Goal: Task Accomplishment & Management: Complete application form

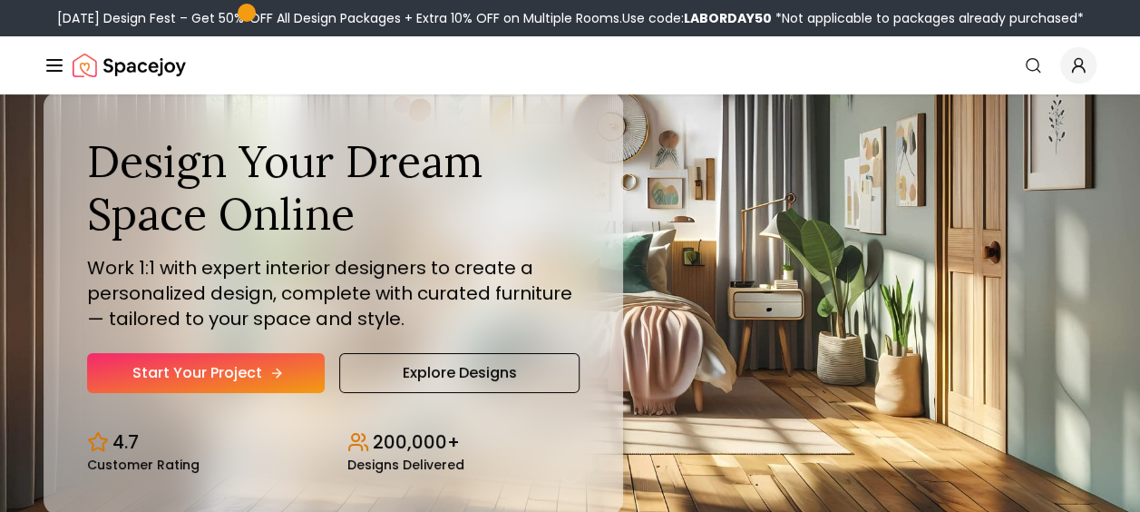
click at [271, 364] on link "Start Your Project" at bounding box center [206, 373] width 238 height 40
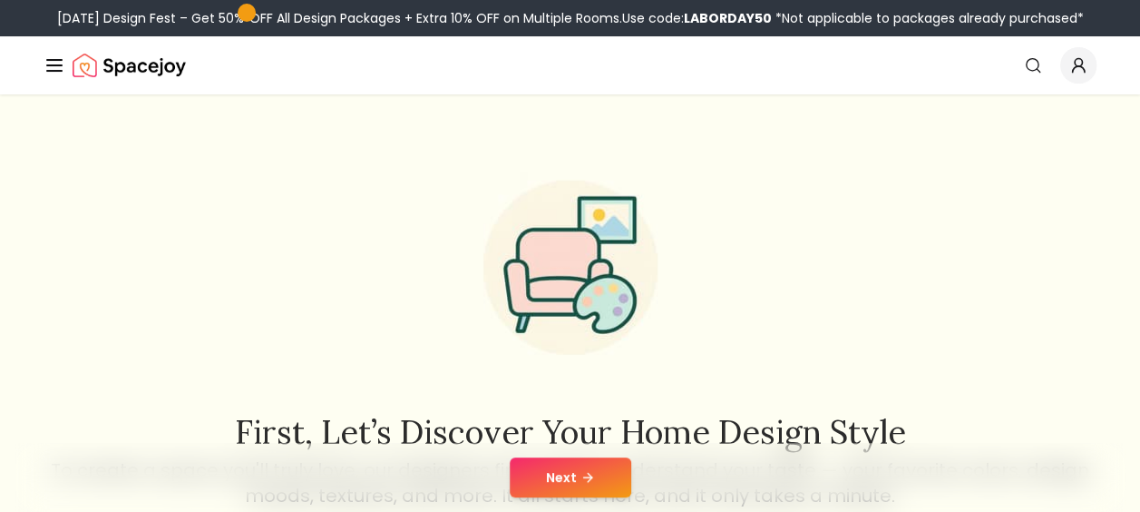
click at [581, 480] on icon at bounding box center [588, 477] width 15 height 15
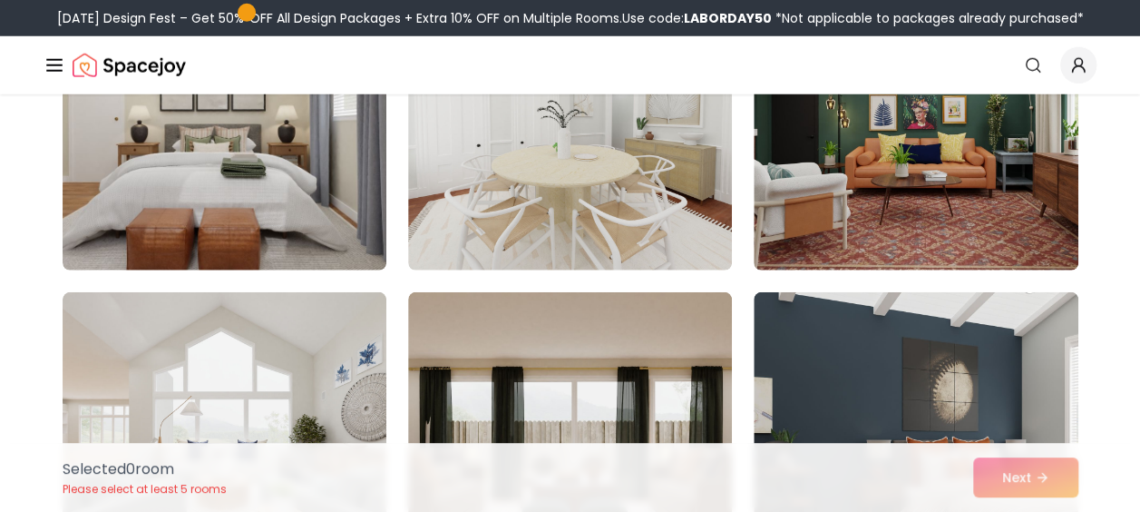
scroll to position [2612, 0]
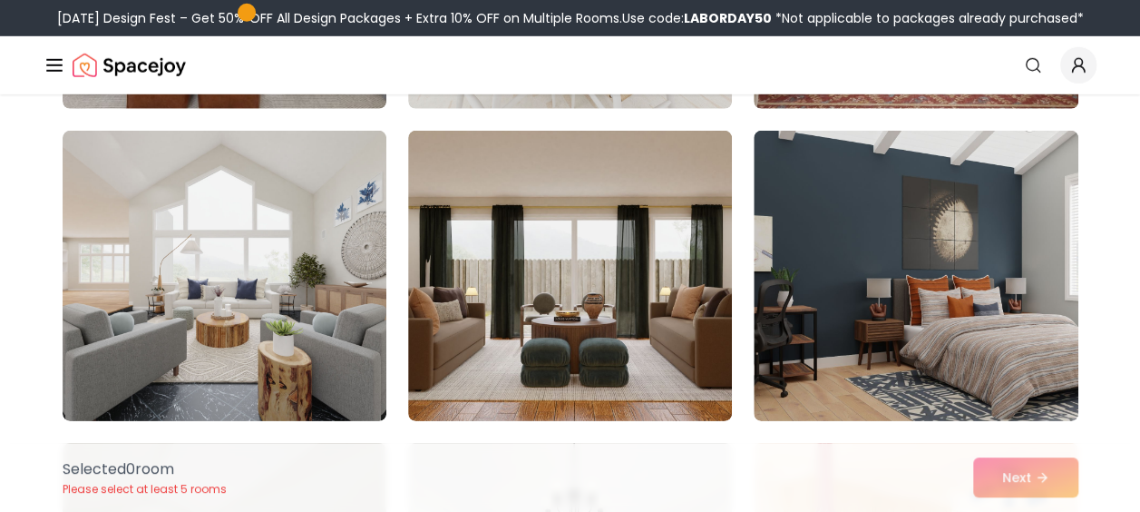
click at [1078, 67] on icon "Global" at bounding box center [1078, 65] width 18 height 18
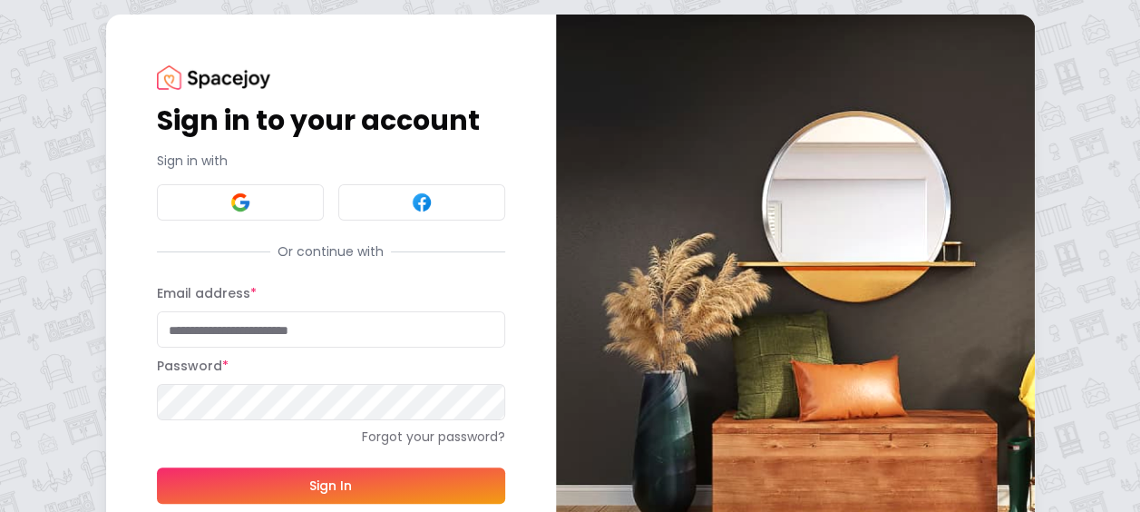
click at [280, 317] on input "Email address *" at bounding box center [331, 329] width 348 height 36
type input "**********"
click at [157, 467] on button "Sign In" at bounding box center [331, 485] width 348 height 36
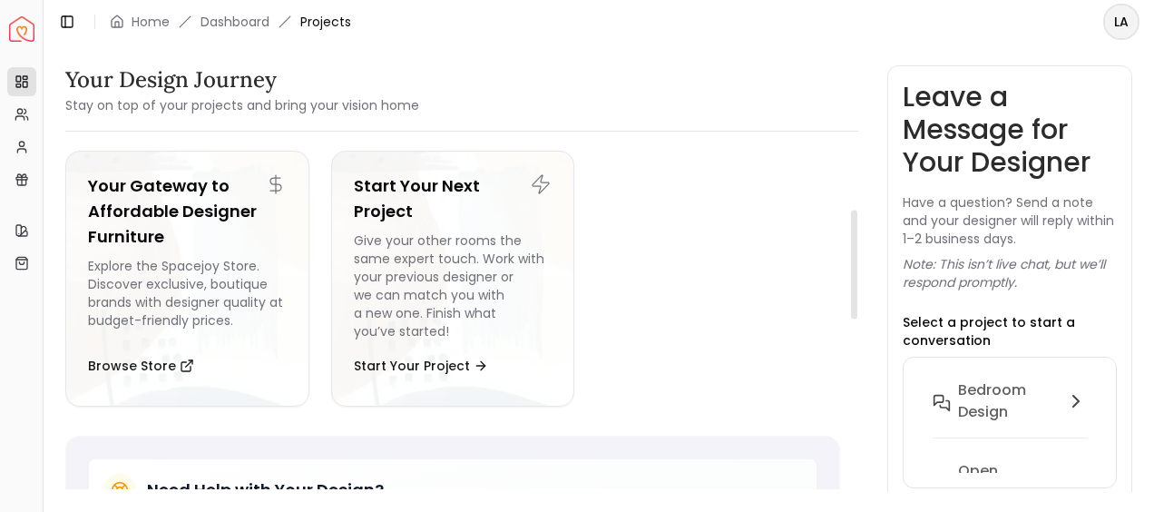
scroll to position [249, 0]
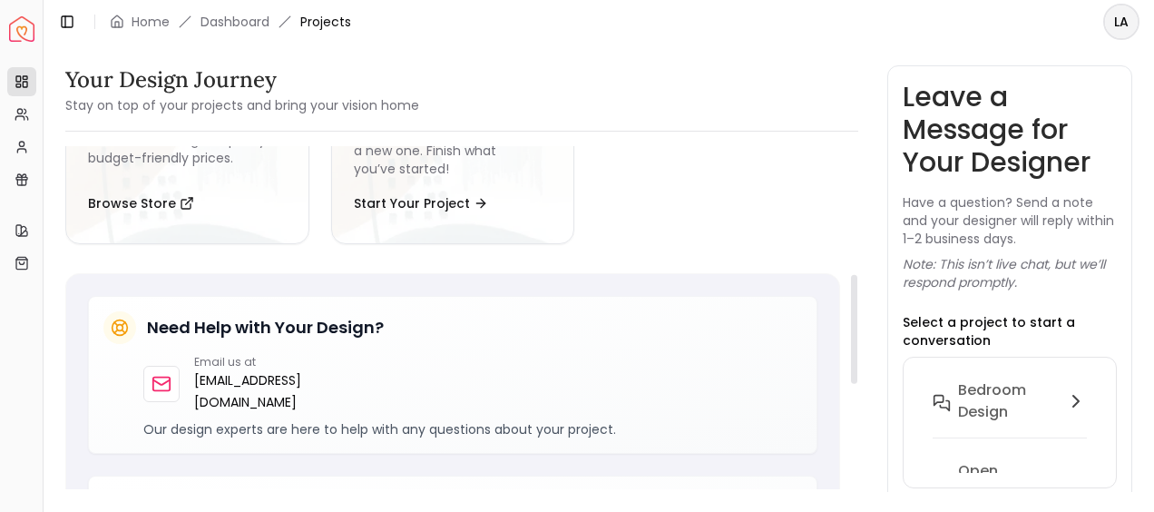
click at [851, 298] on div at bounding box center [854, 329] width 6 height 109
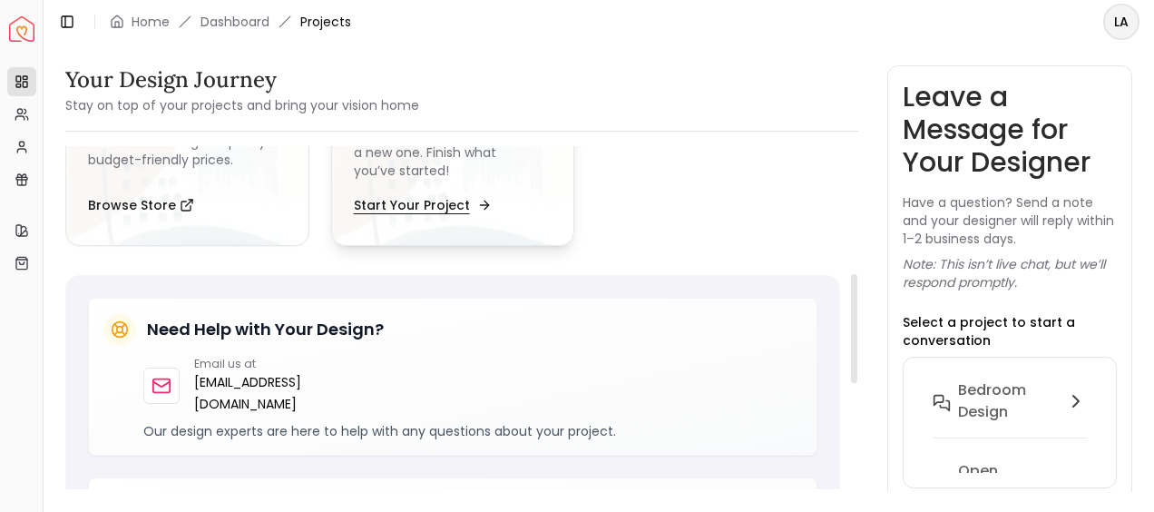
click at [421, 205] on button "Start Your Project" at bounding box center [421, 205] width 134 height 36
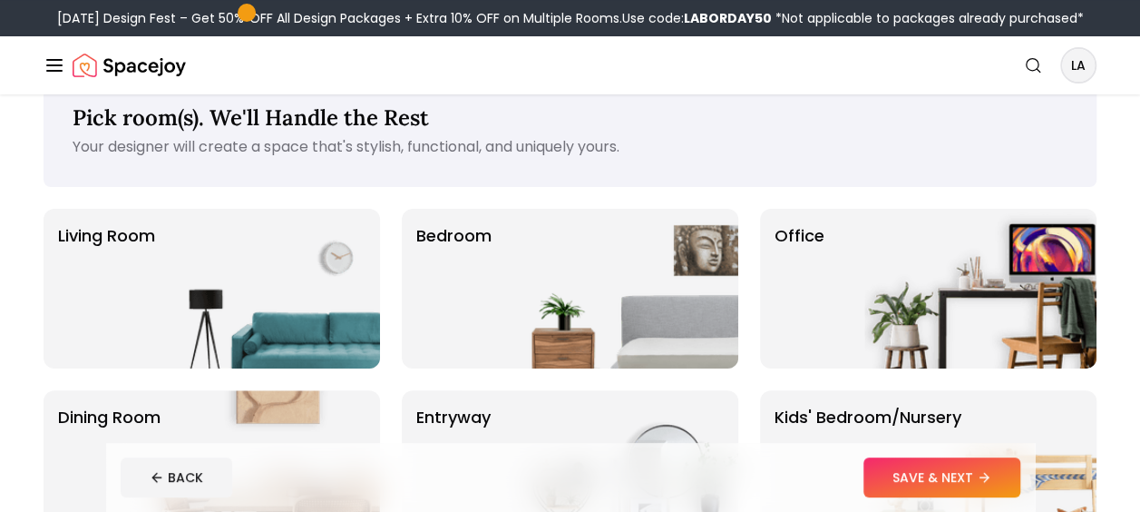
scroll to position [44, 0]
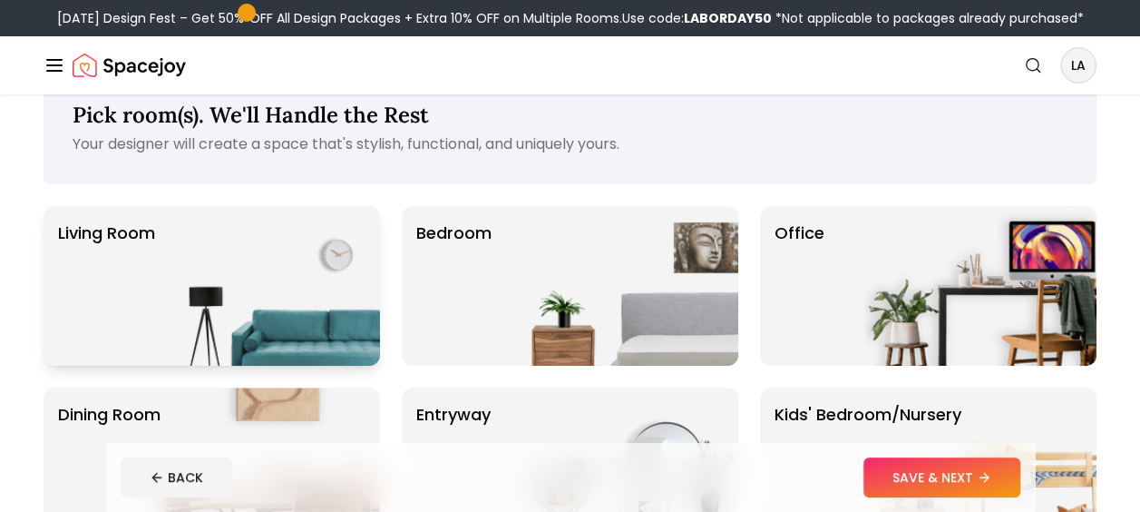
click at [302, 301] on img at bounding box center [264, 286] width 232 height 160
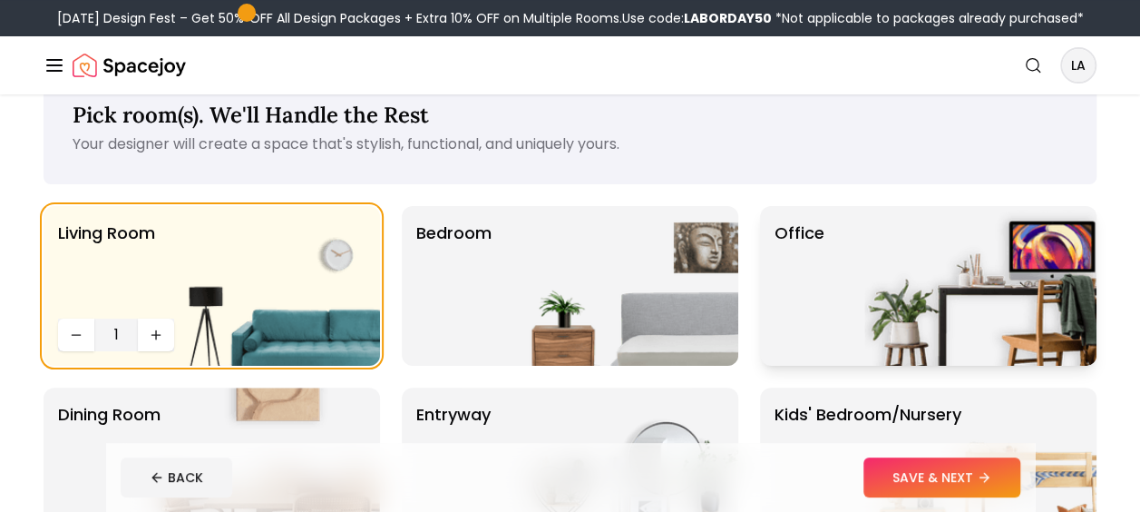
click at [906, 266] on img at bounding box center [980, 286] width 232 height 160
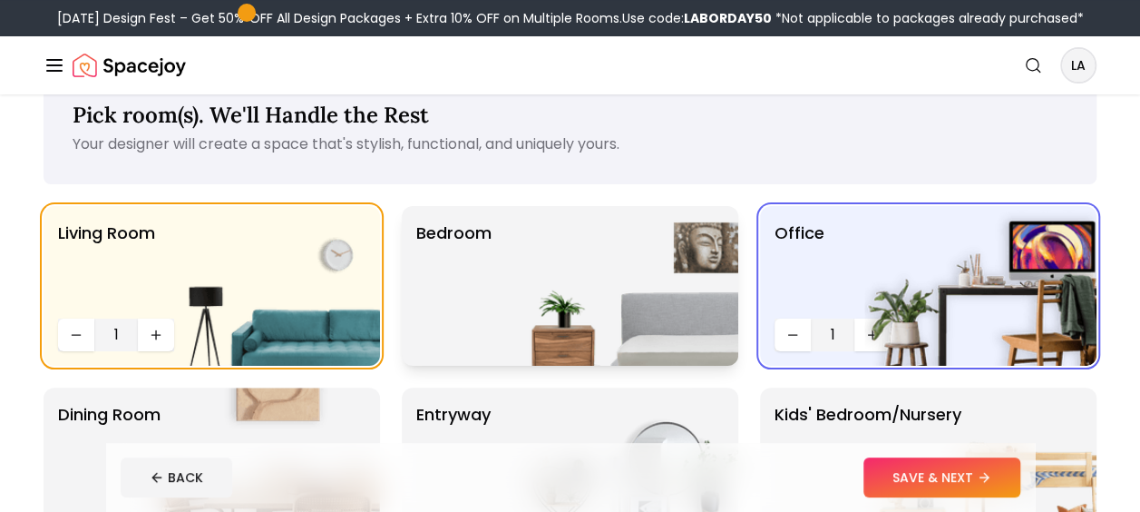
click at [675, 249] on img at bounding box center [622, 286] width 232 height 160
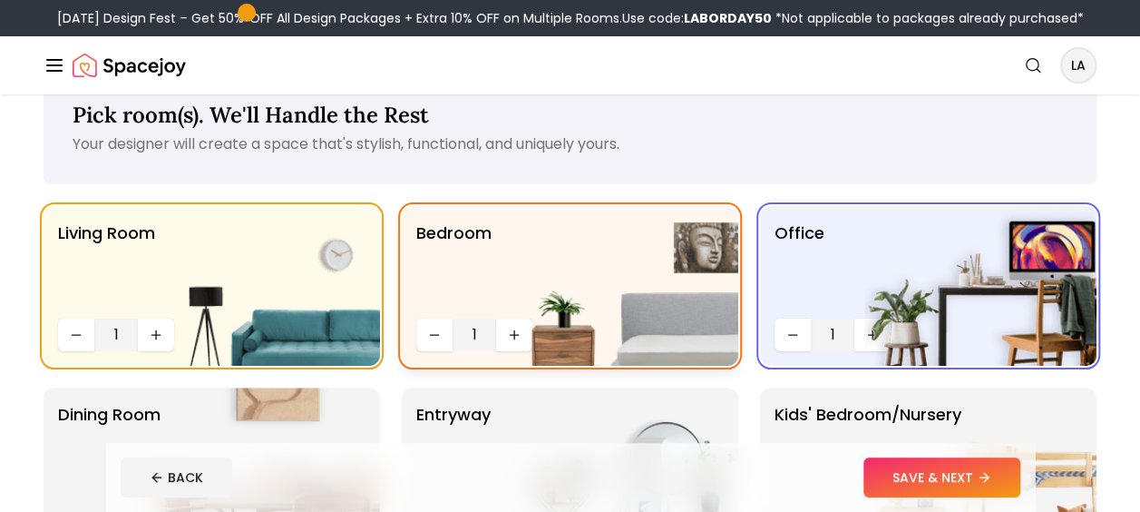
click at [509, 328] on img at bounding box center [622, 286] width 232 height 160
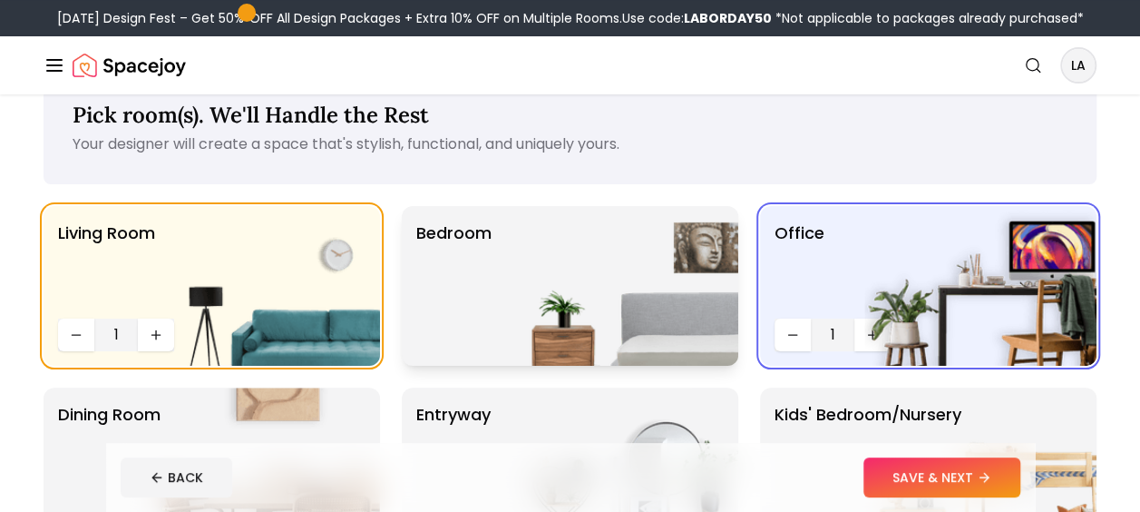
click at [619, 249] on img at bounding box center [622, 286] width 232 height 160
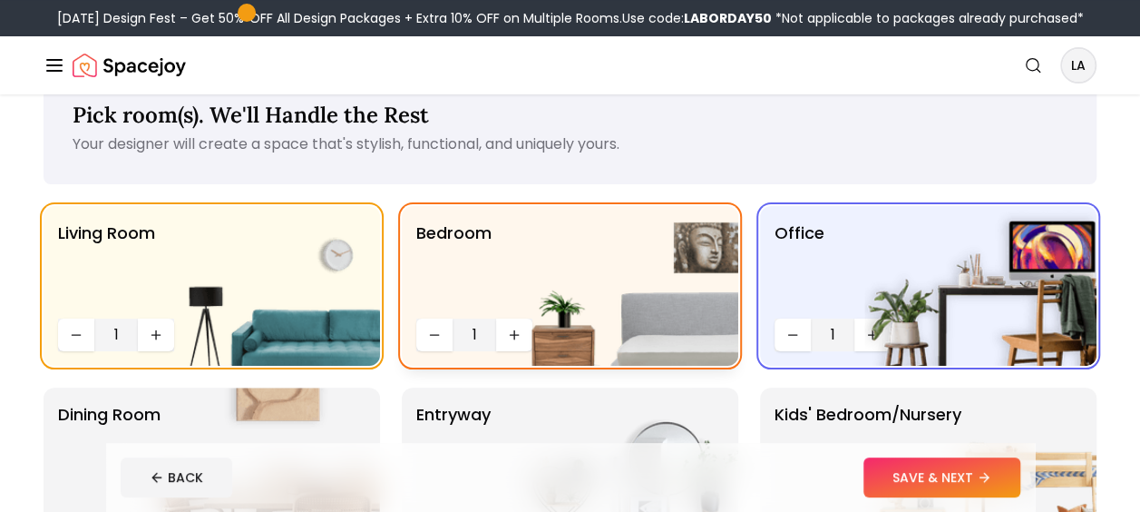
click at [506, 334] on img at bounding box center [622, 286] width 232 height 160
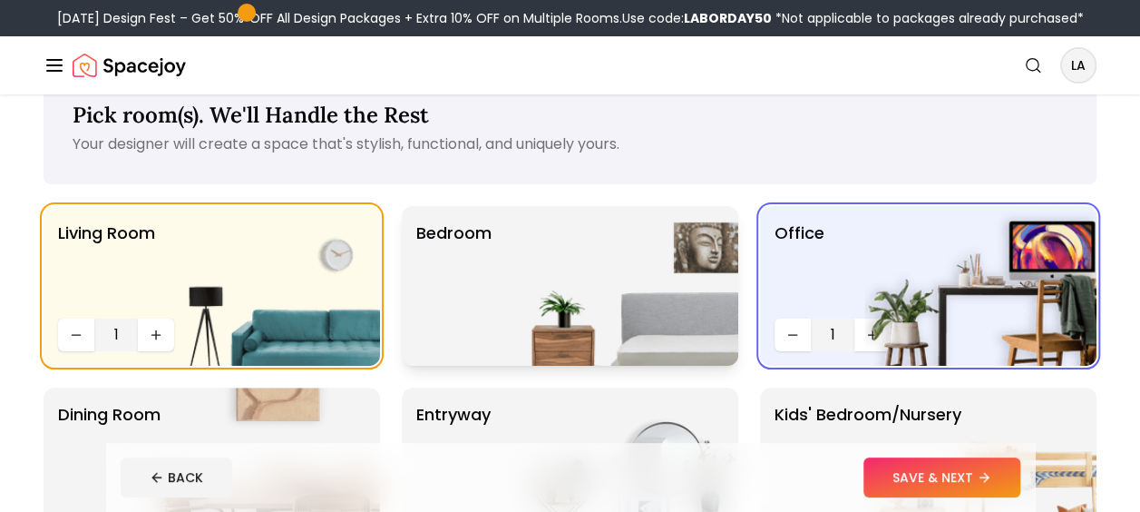
click at [506, 334] on img at bounding box center [622, 286] width 232 height 160
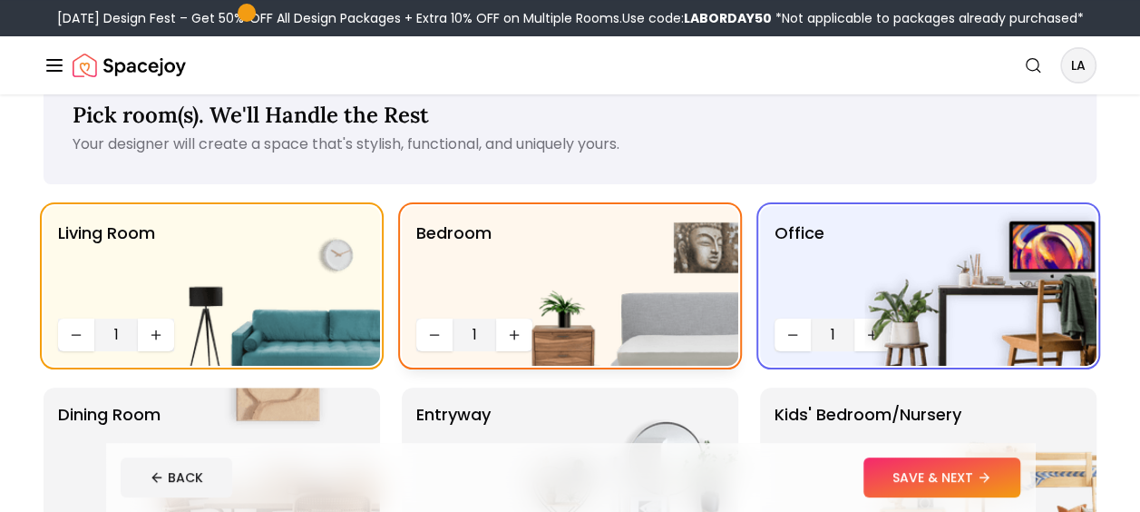
click at [513, 325] on img at bounding box center [622, 286] width 232 height 160
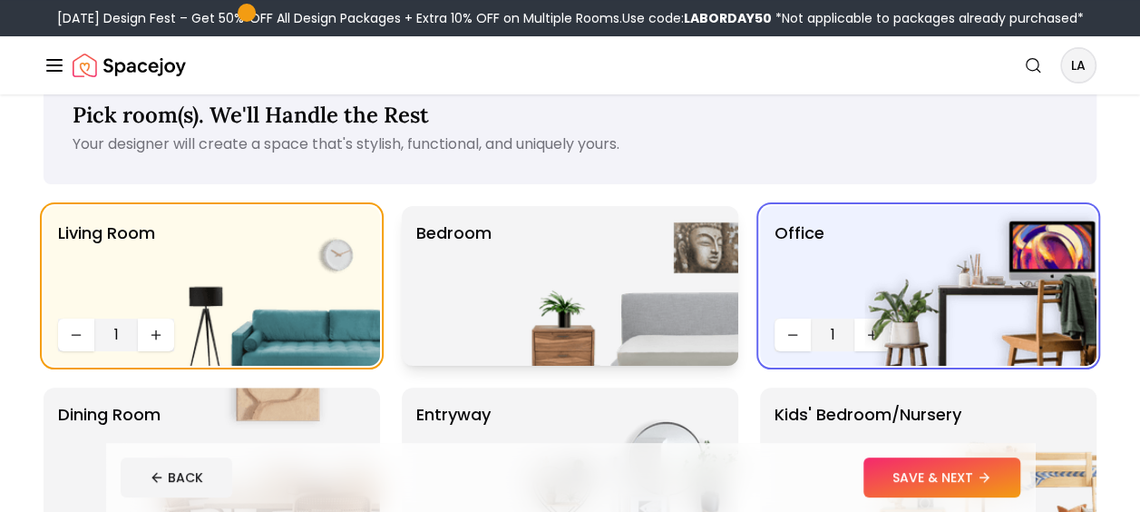
click at [513, 325] on img at bounding box center [622, 286] width 232 height 160
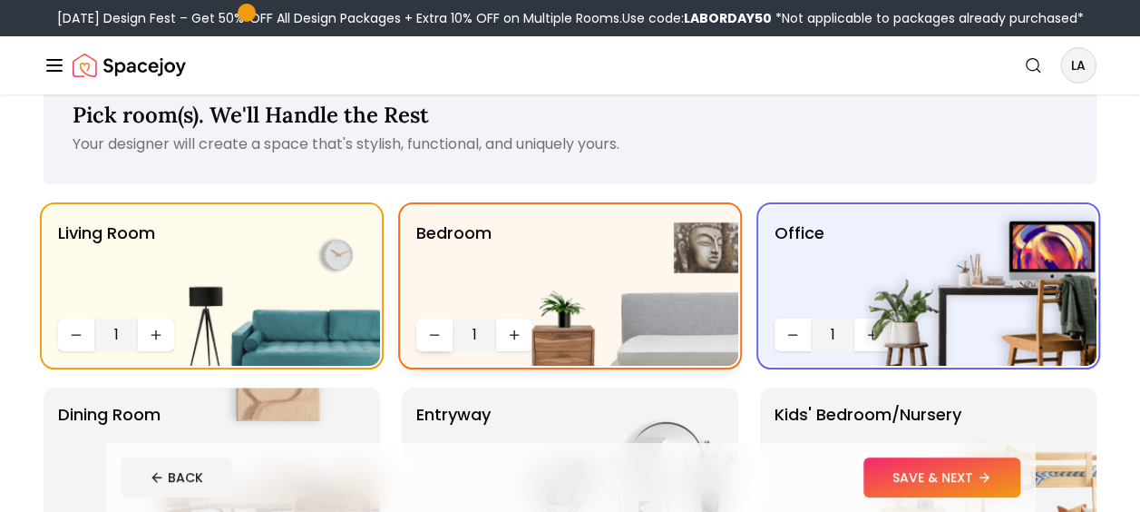
click at [432, 336] on icon "Decrease quantity" at bounding box center [434, 334] width 15 height 15
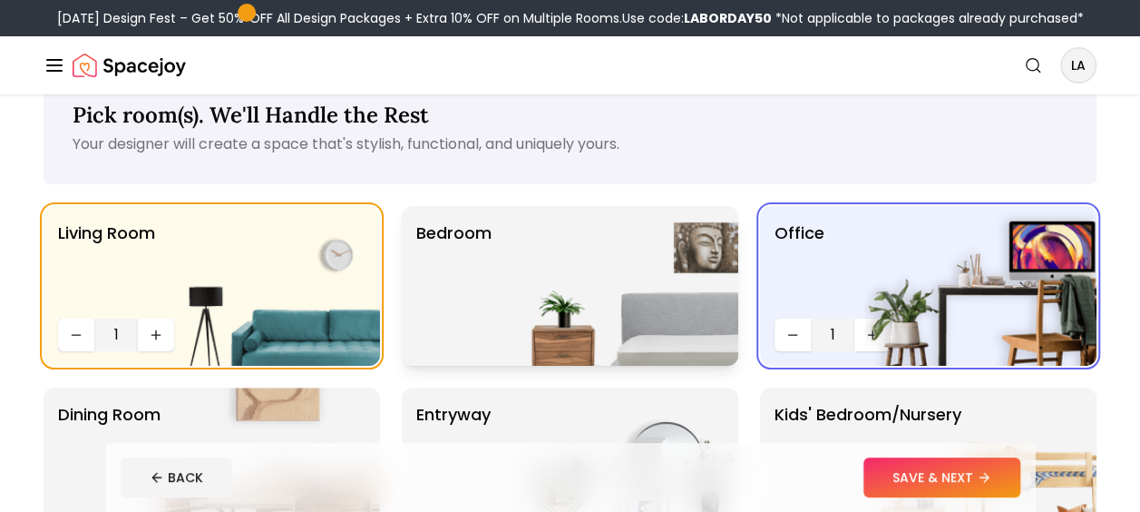
click at [506, 278] on img at bounding box center [622, 286] width 232 height 160
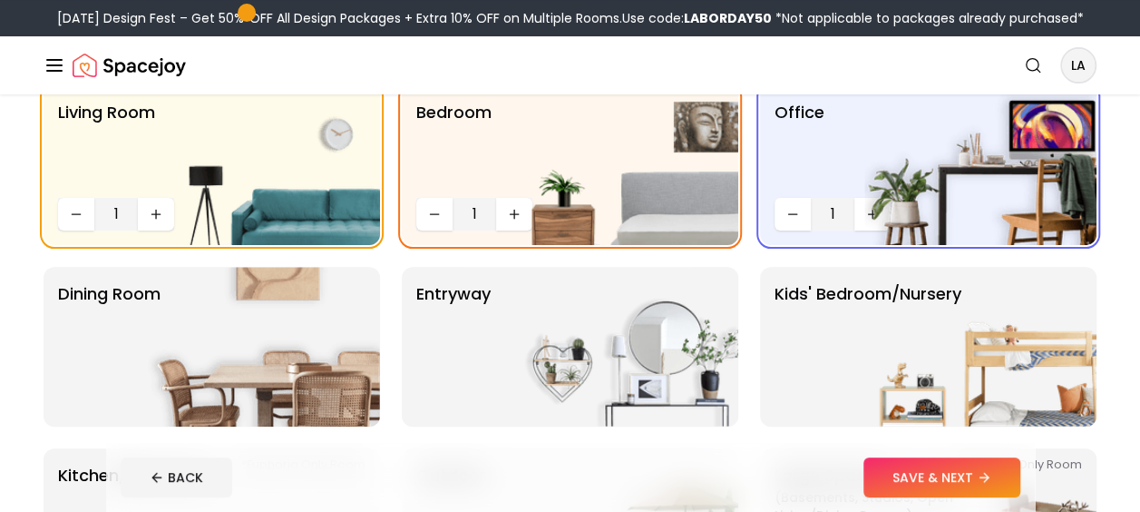
scroll to position [162, 0]
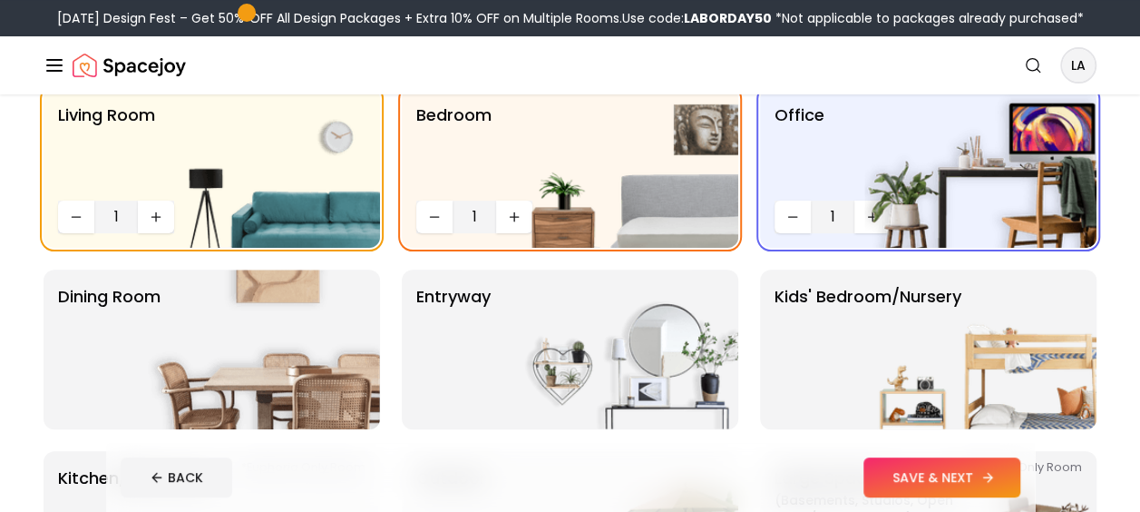
click at [998, 475] on button "SAVE & NEXT" at bounding box center [942, 477] width 157 height 40
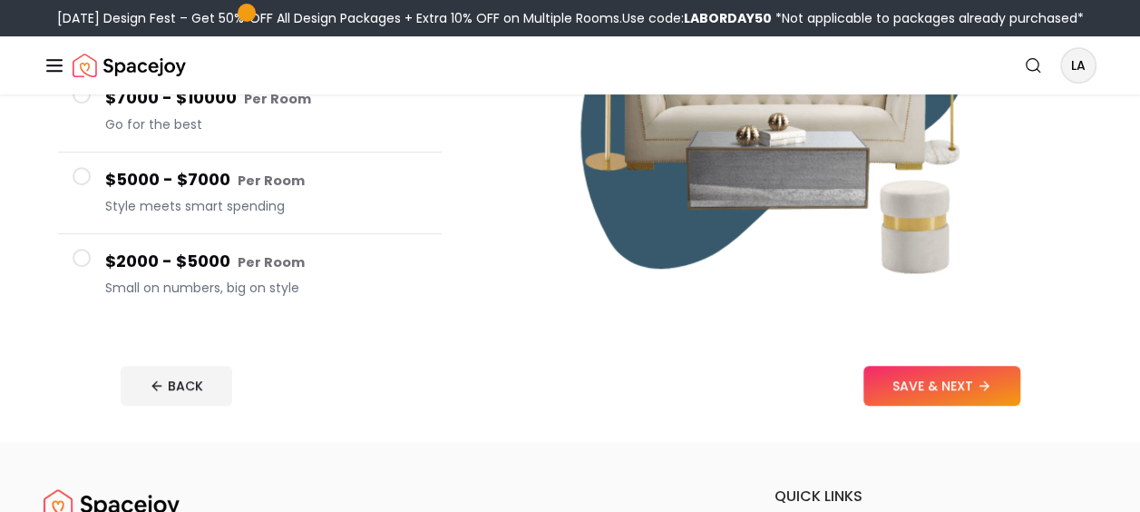
scroll to position [429, 0]
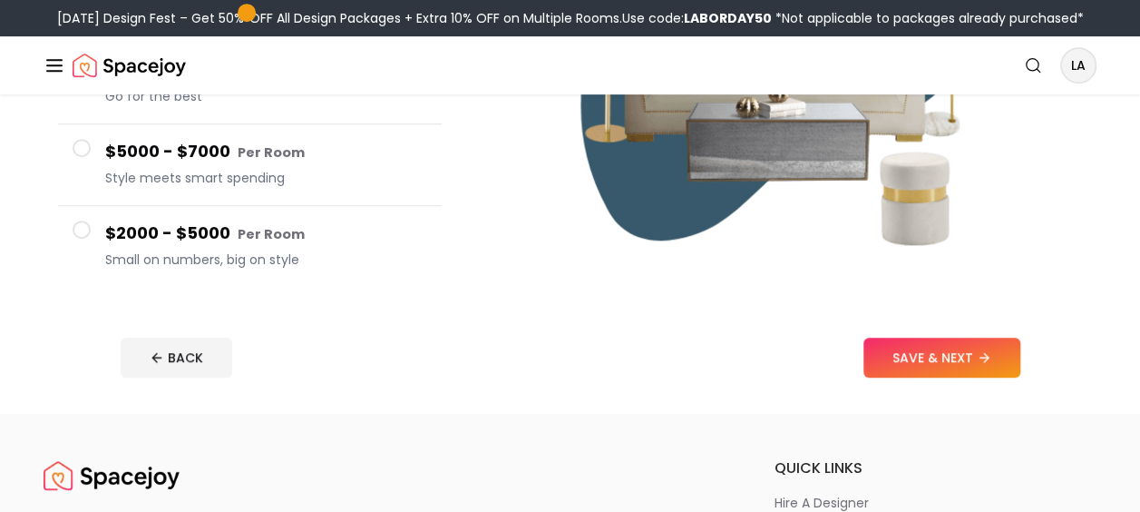
click at [192, 234] on h4 "$2000 - $5000 Per Room" at bounding box center [266, 233] width 322 height 26
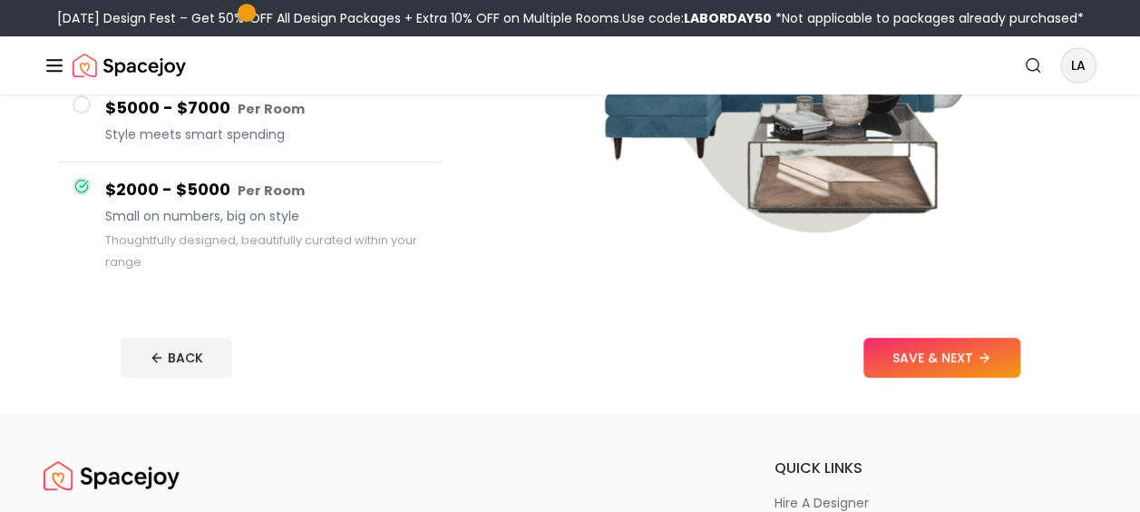
scroll to position [385, 0]
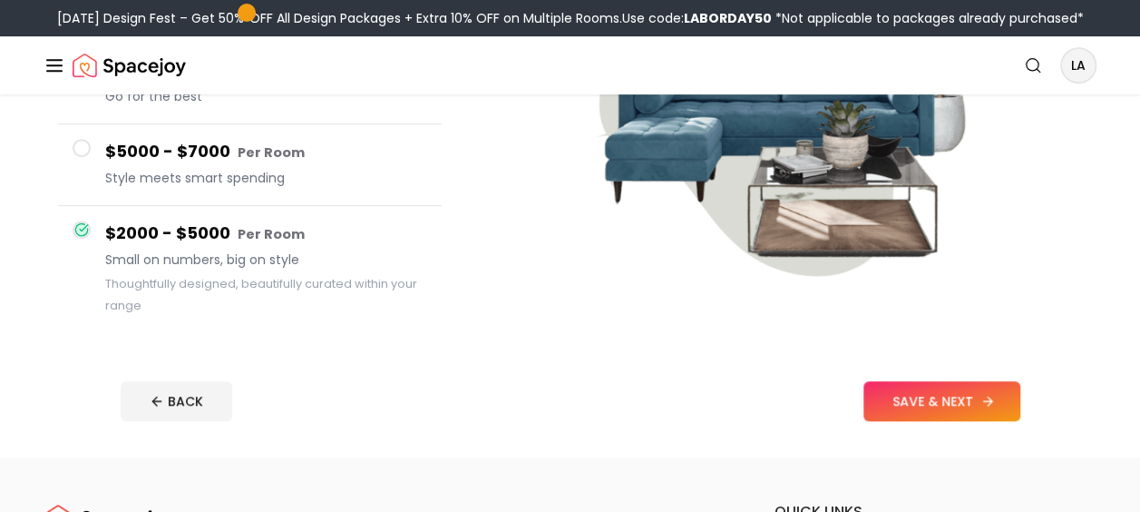
click at [925, 400] on button "SAVE & NEXT" at bounding box center [942, 401] width 157 height 40
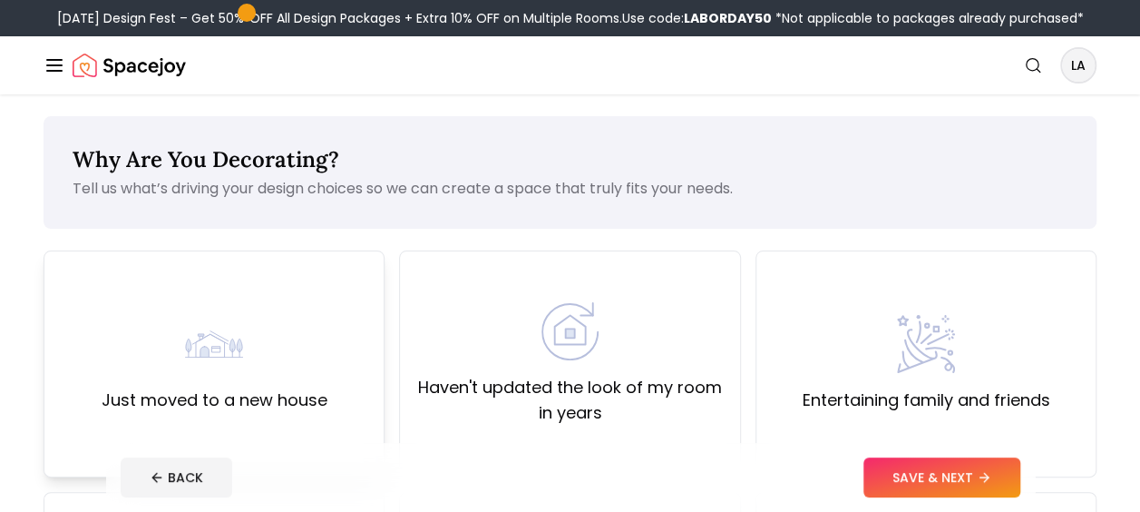
click at [174, 376] on div "Just moved to a new house" at bounding box center [215, 364] width 226 height 98
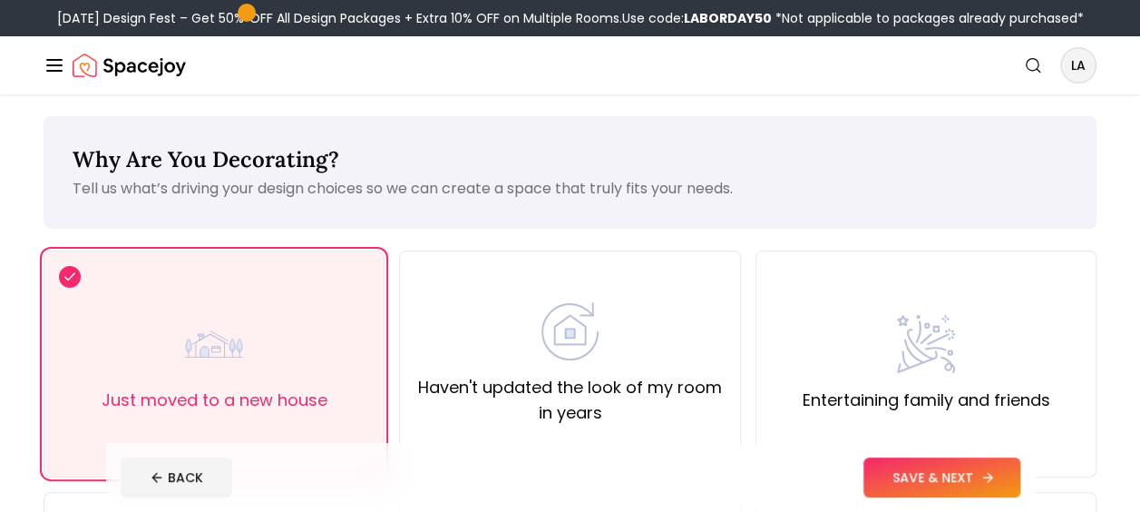
click at [923, 468] on button "SAVE & NEXT" at bounding box center [942, 477] width 157 height 40
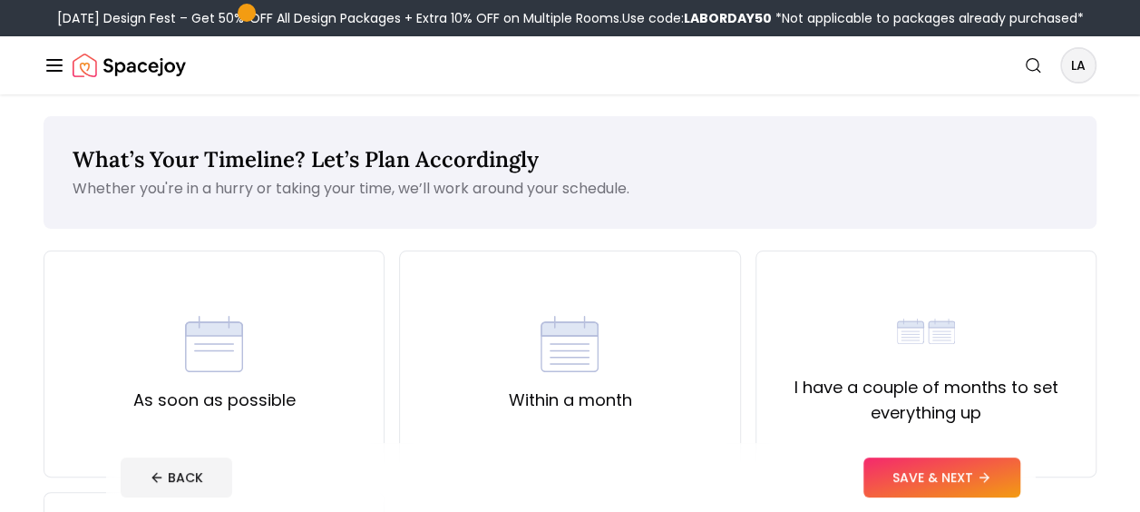
scroll to position [171, 0]
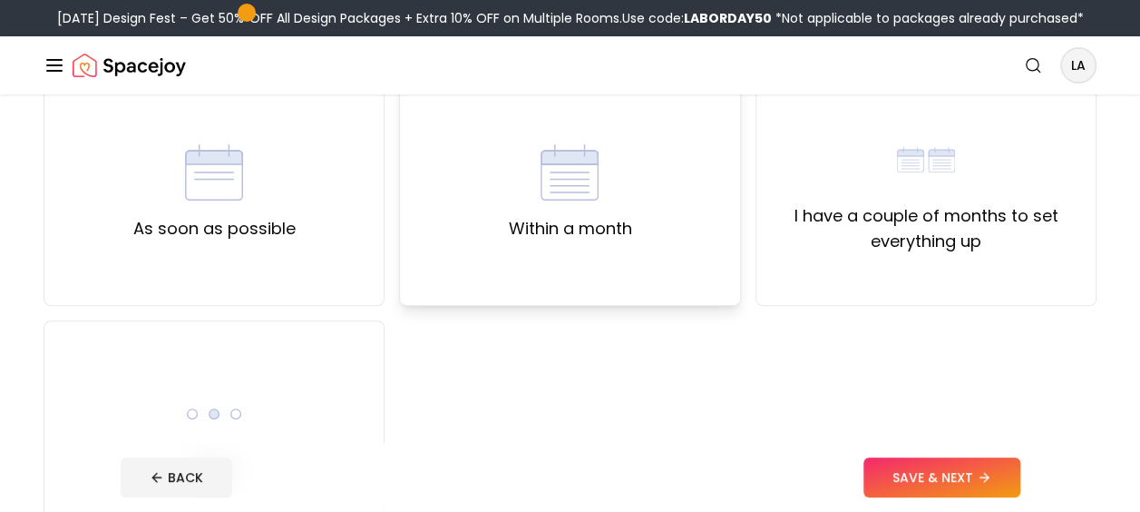
click at [688, 151] on div "Within a month" at bounding box center [569, 192] width 341 height 227
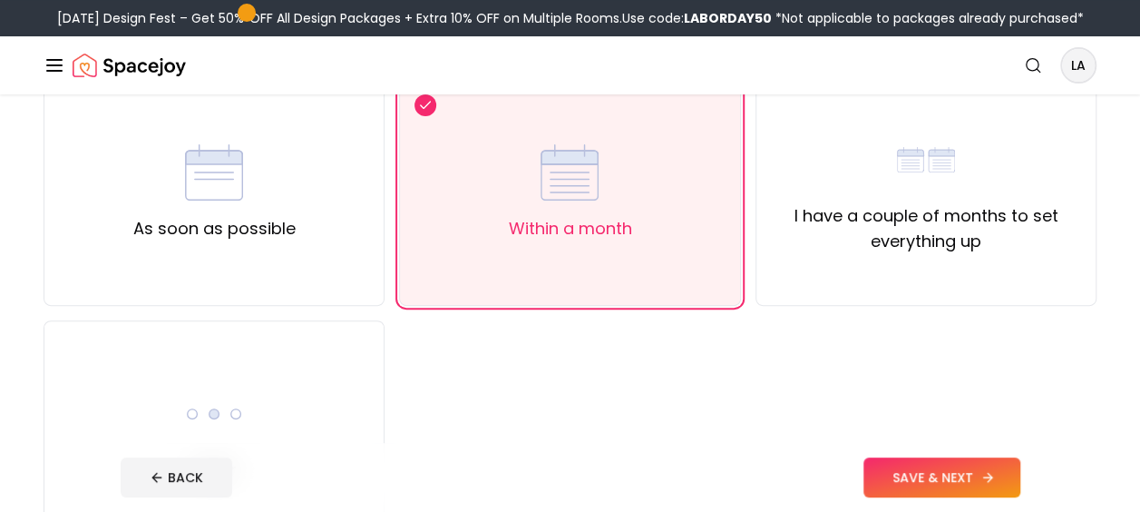
click at [918, 484] on button "SAVE & NEXT" at bounding box center [942, 477] width 157 height 40
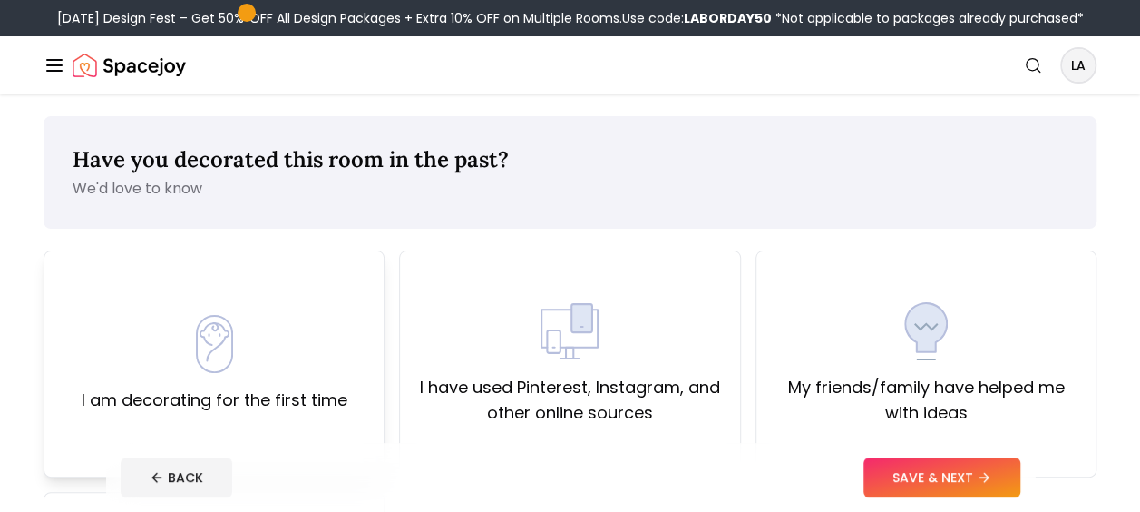
click at [267, 339] on div "I am decorating for the first time" at bounding box center [215, 364] width 266 height 98
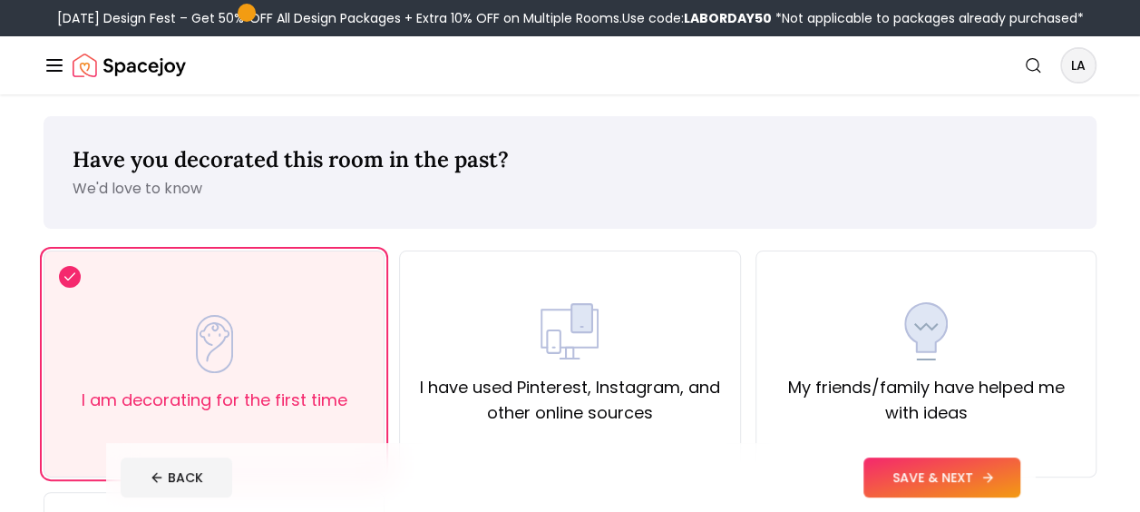
click at [983, 479] on icon at bounding box center [988, 477] width 15 height 15
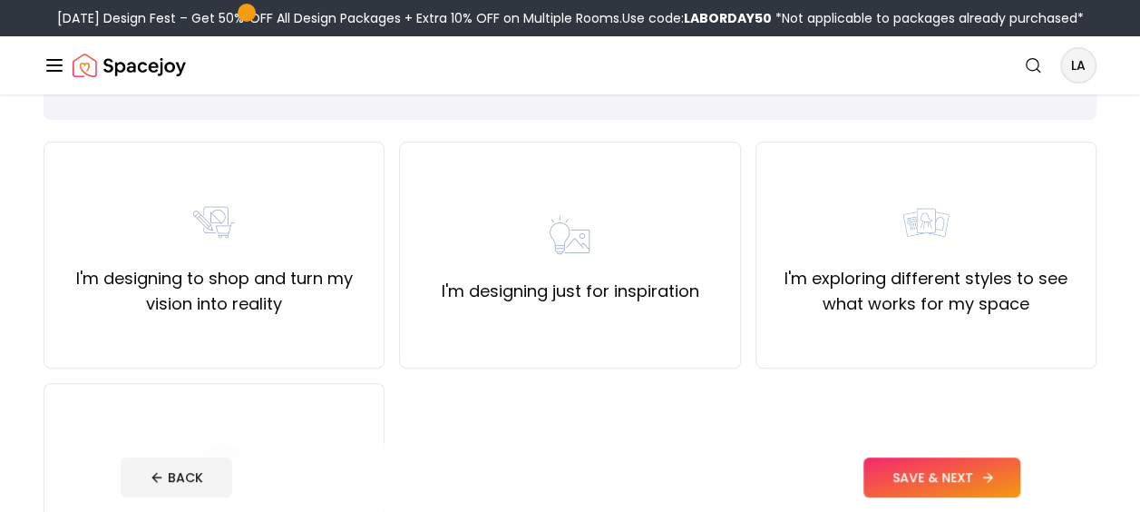
scroll to position [128, 0]
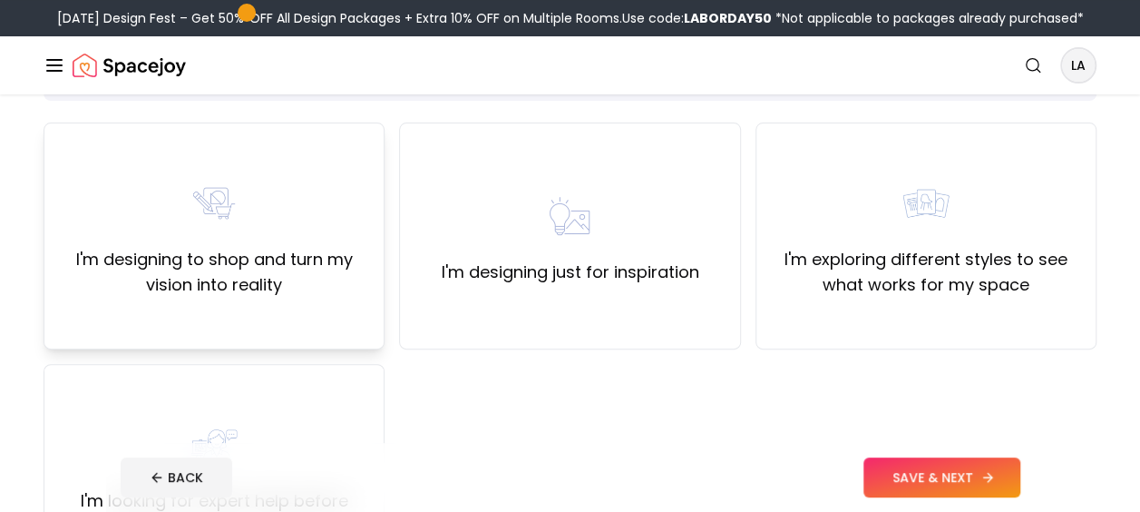
click at [272, 264] on label "I'm designing to shop and turn my vision into reality" at bounding box center [214, 272] width 310 height 51
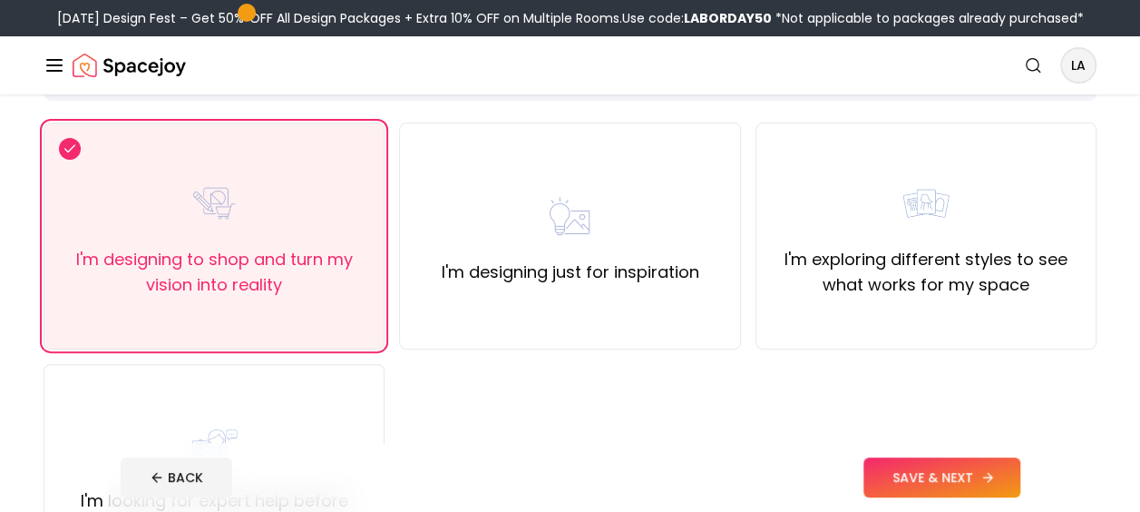
scroll to position [121, 0]
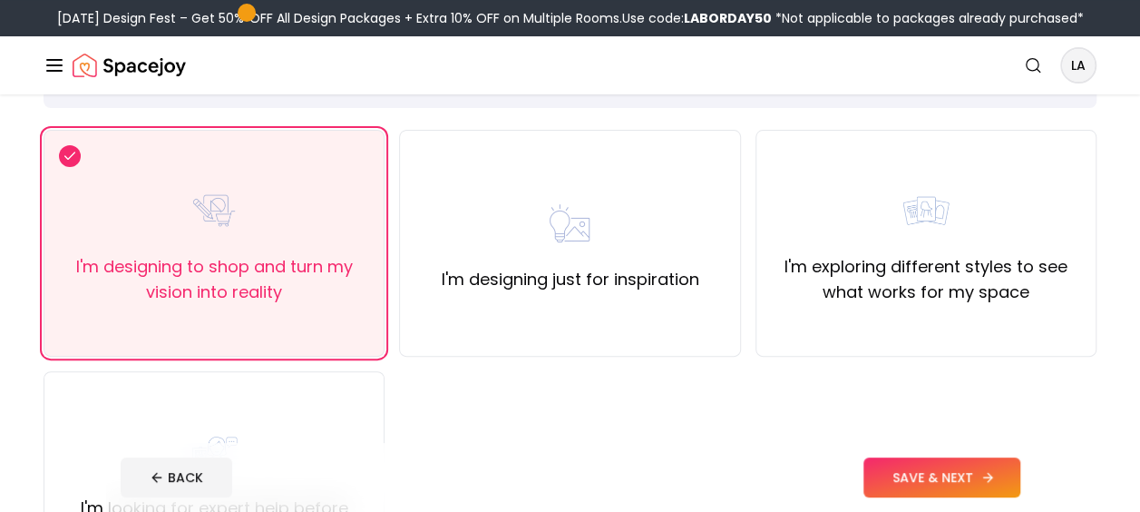
click at [894, 457] on button "SAVE & NEXT" at bounding box center [942, 477] width 157 height 40
